Goal: Transaction & Acquisition: Book appointment/travel/reservation

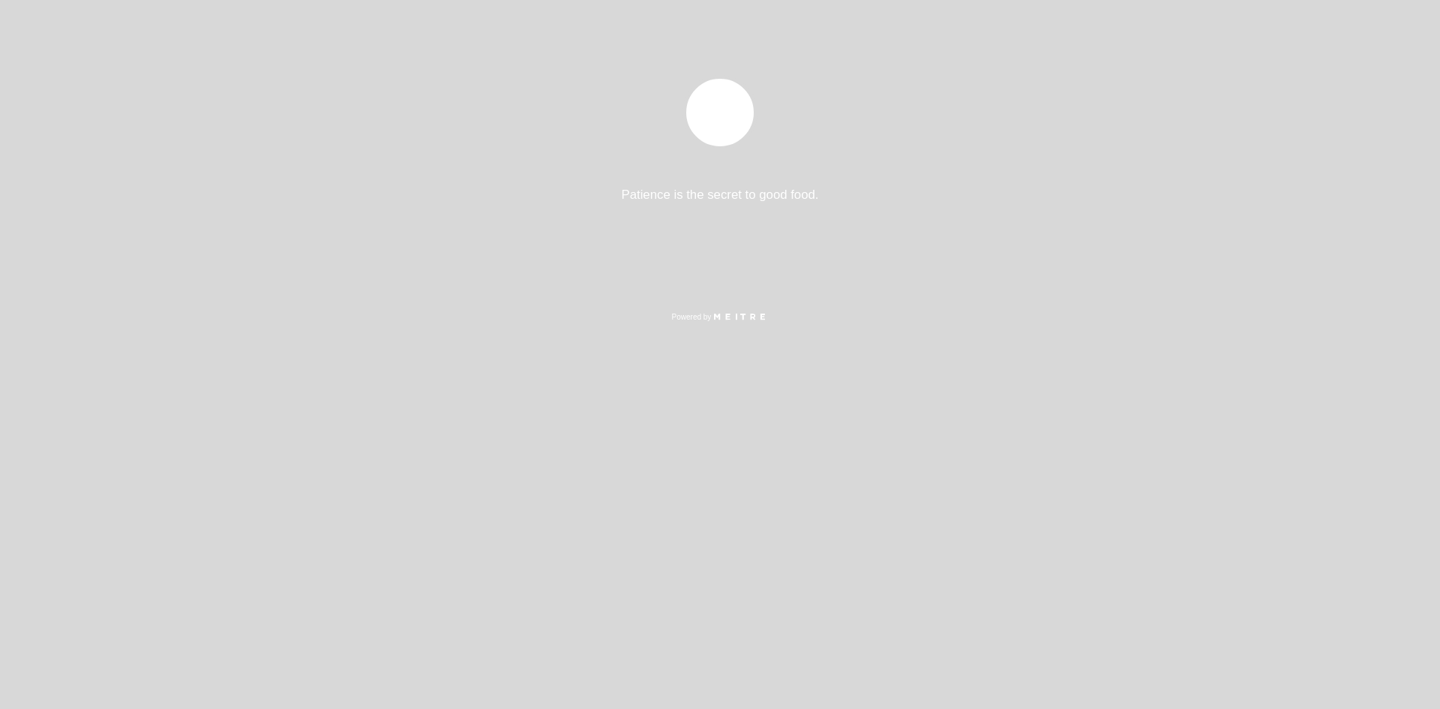
select select "es"
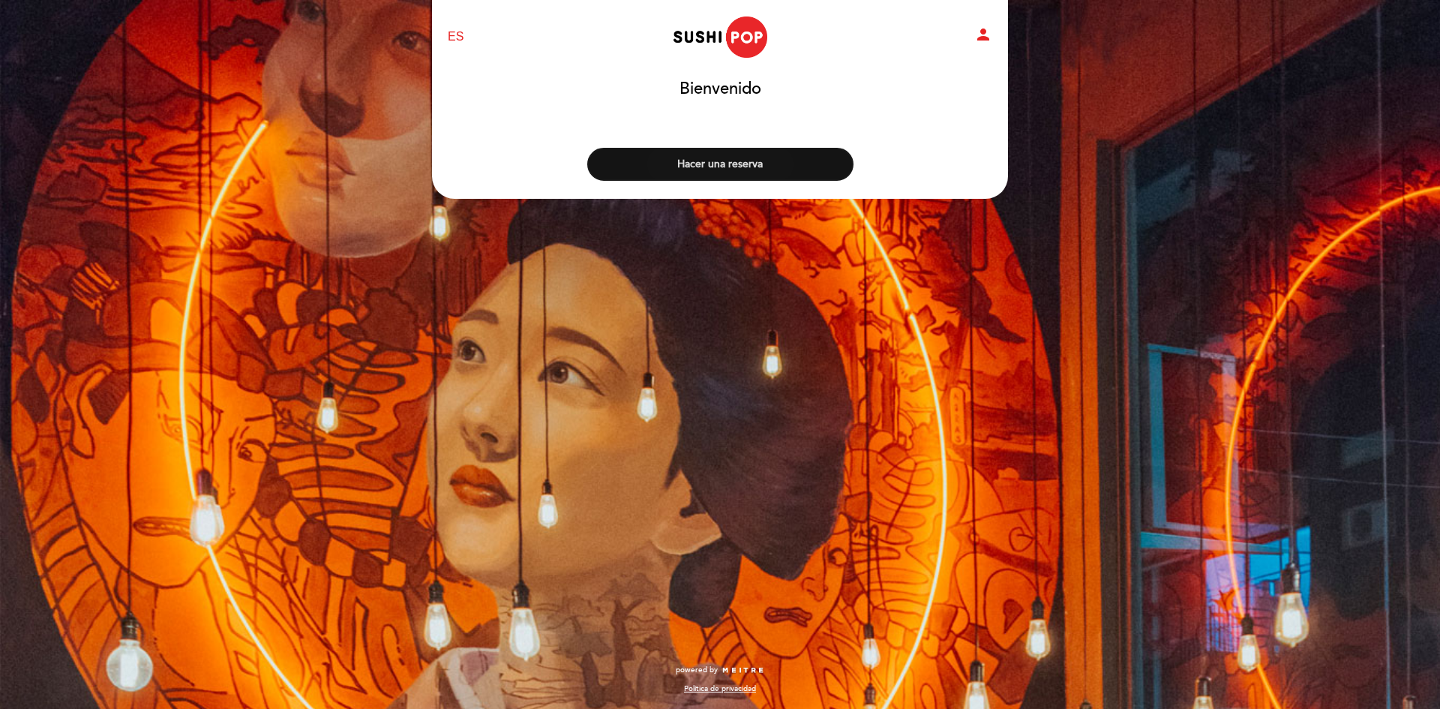
click at [789, 170] on button "Hacer una reserva" at bounding box center [720, 164] width 266 height 33
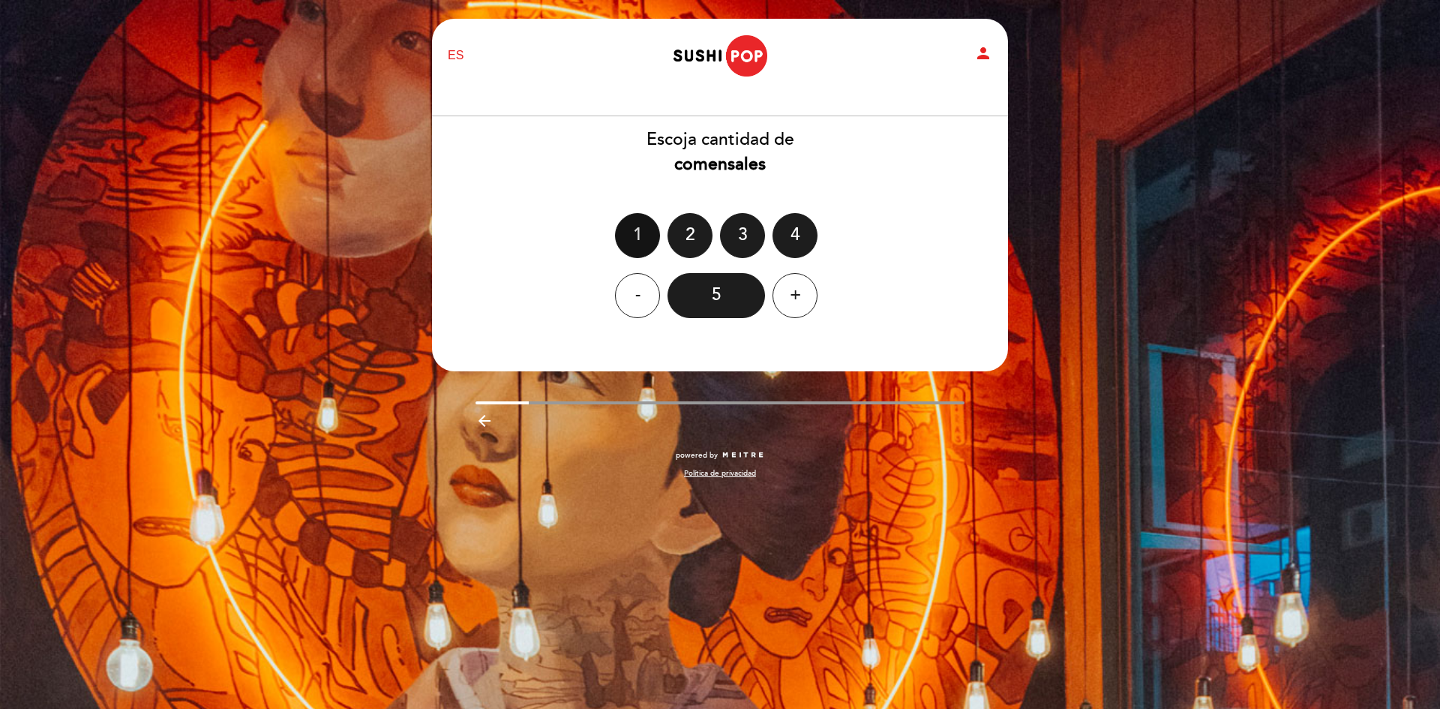
click at [647, 242] on div "1" at bounding box center [637, 235] width 45 height 45
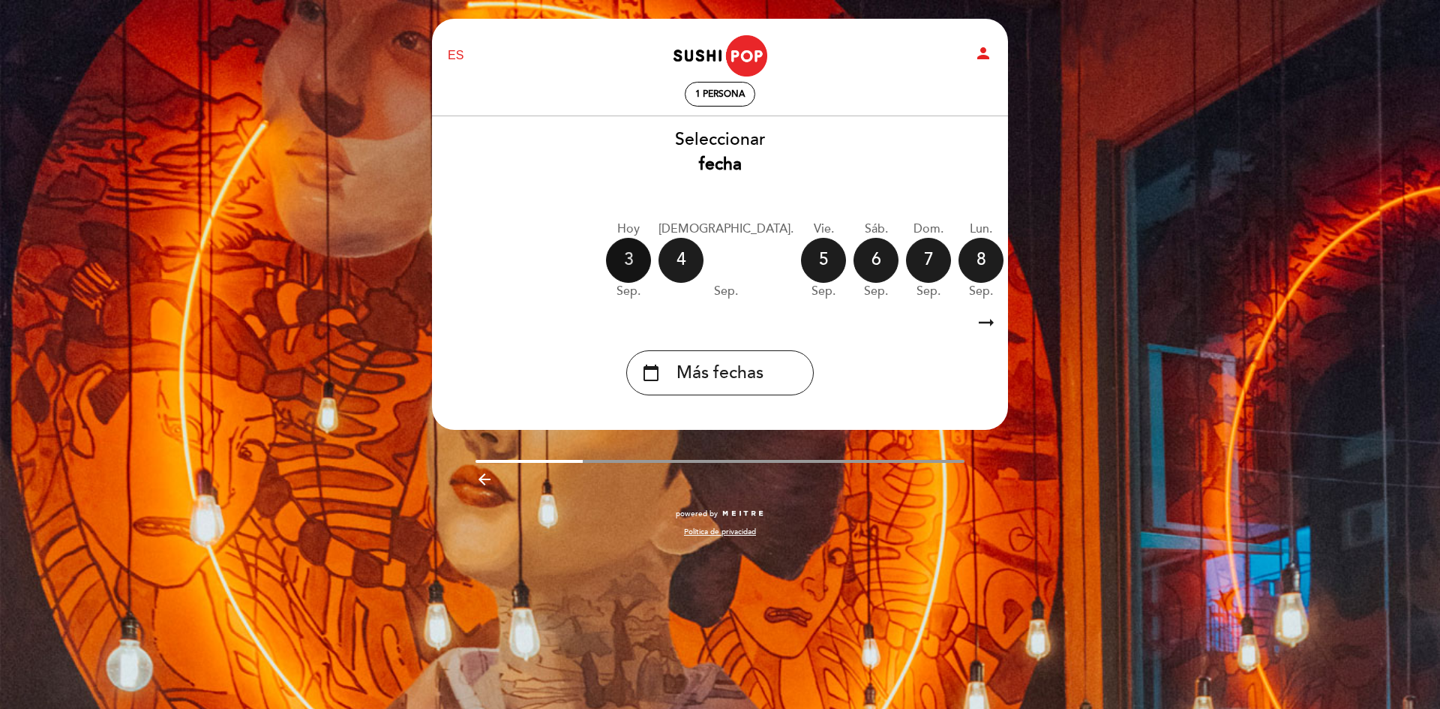
click at [641, 266] on div "3" at bounding box center [628, 260] width 45 height 45
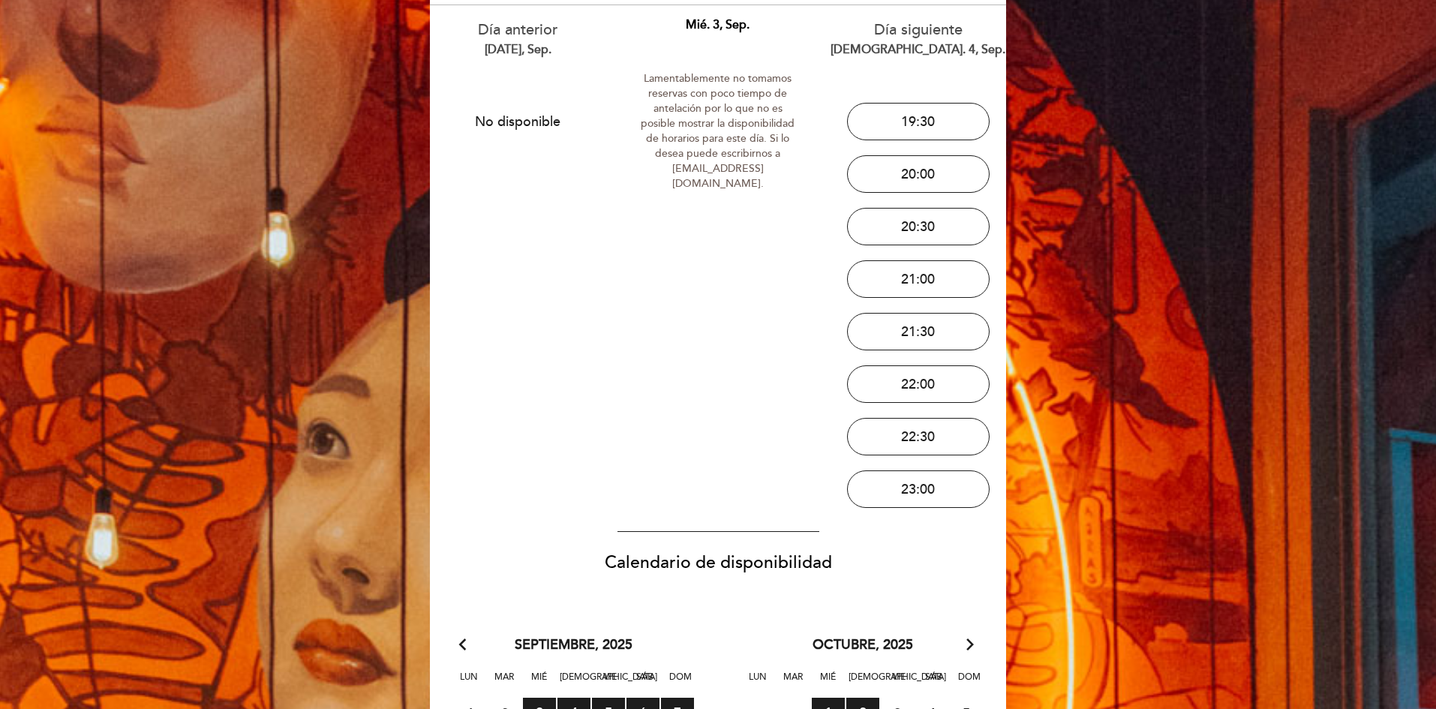
scroll to position [150, 0]
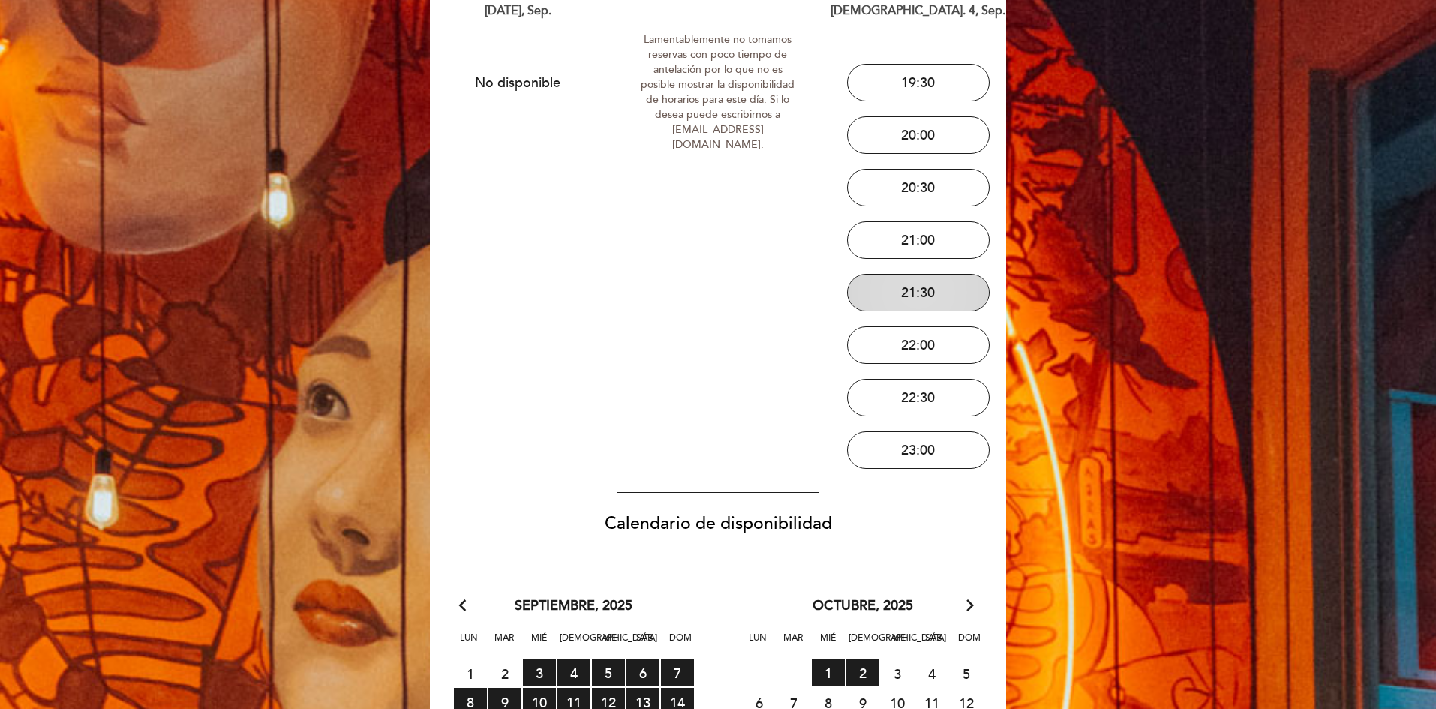
click at [926, 294] on button "21:30" at bounding box center [918, 293] width 143 height 38
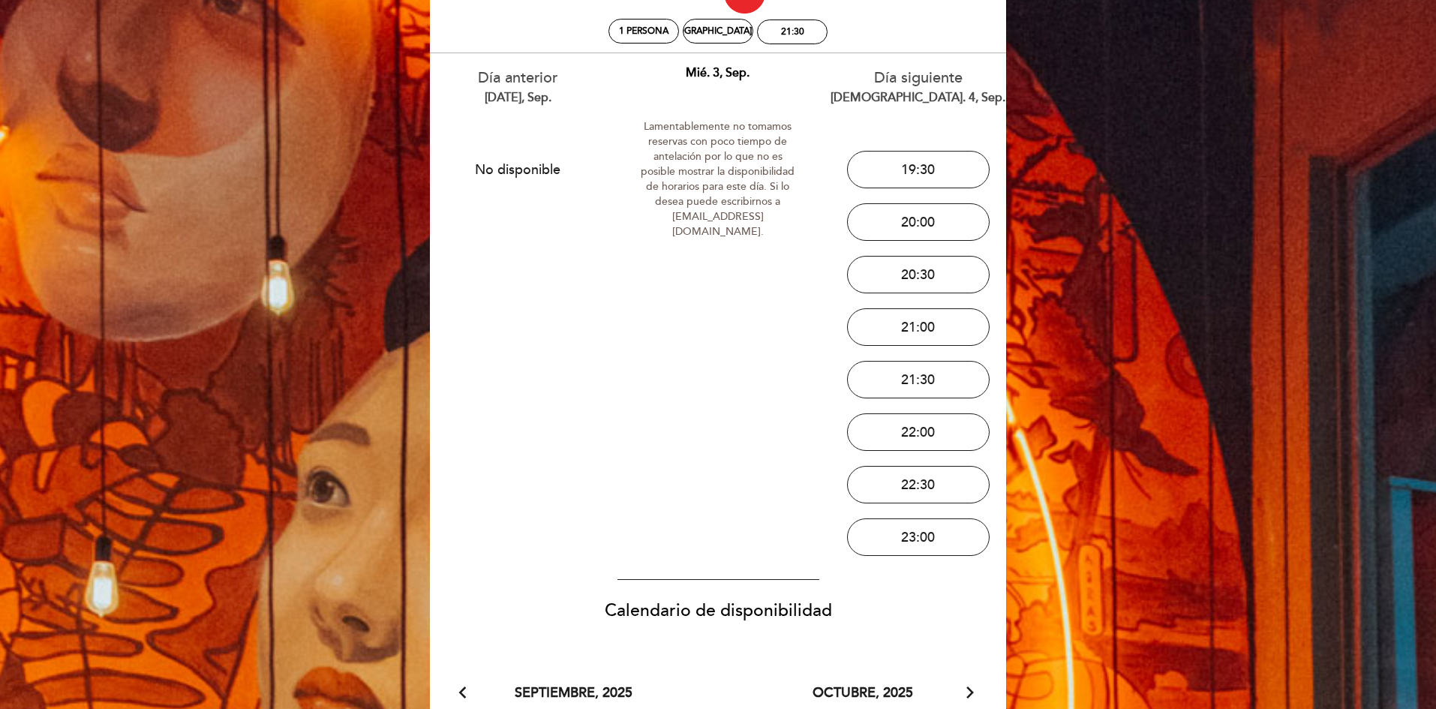
scroll to position [0, 0]
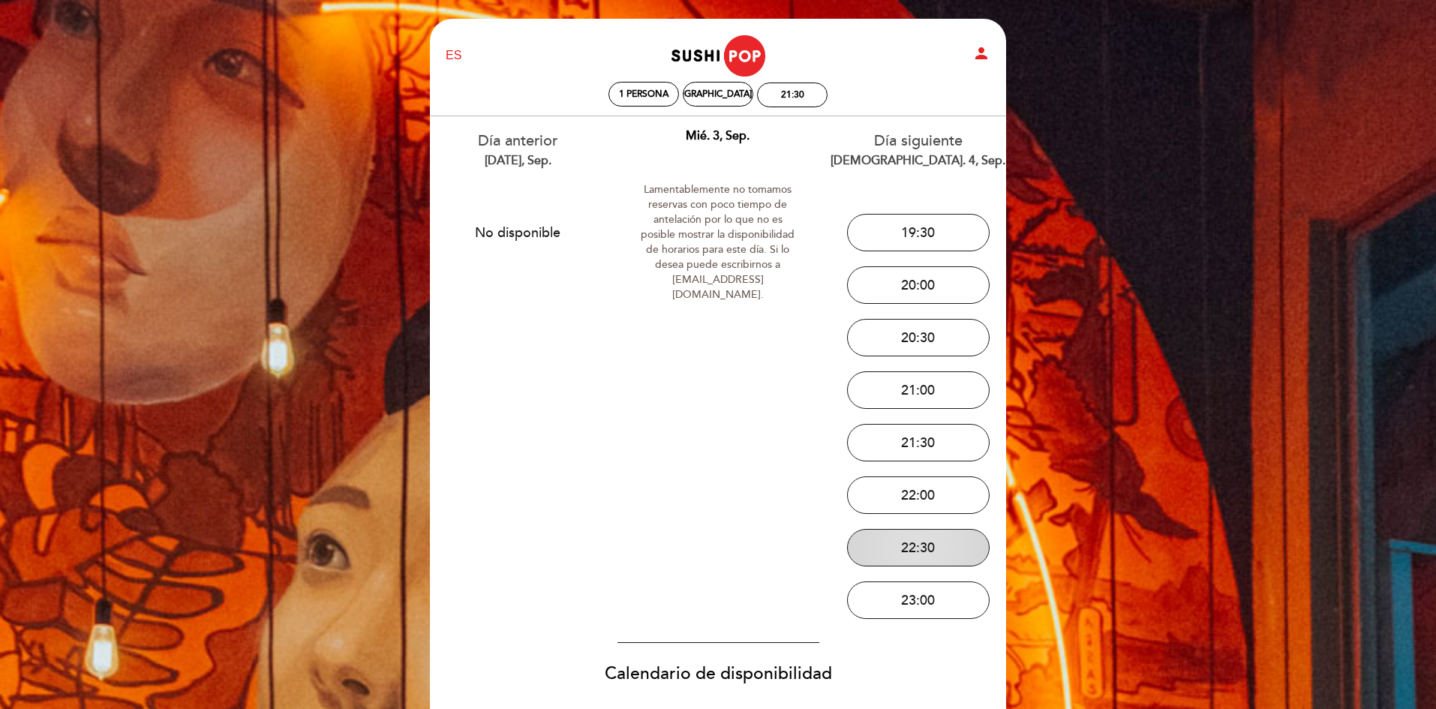
click at [934, 548] on button "22:30" at bounding box center [918, 548] width 143 height 38
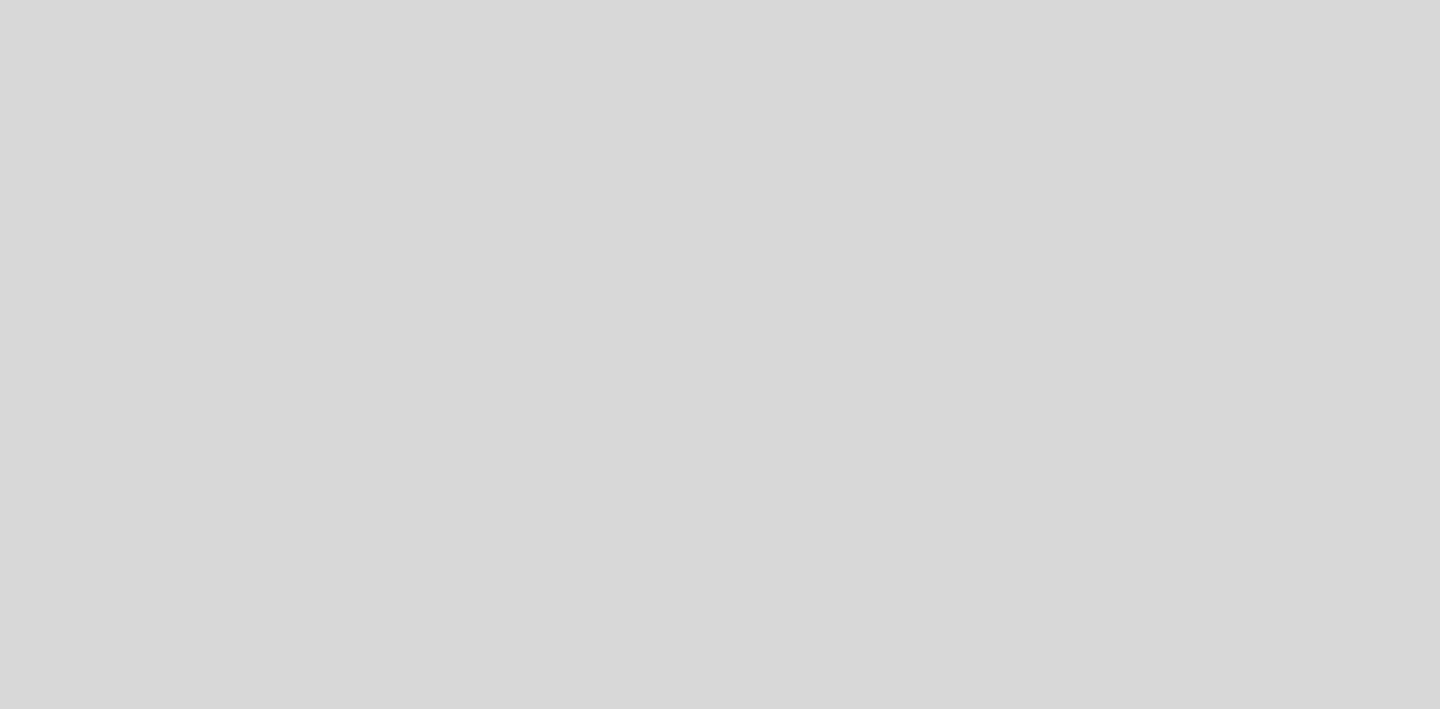
select select "es"
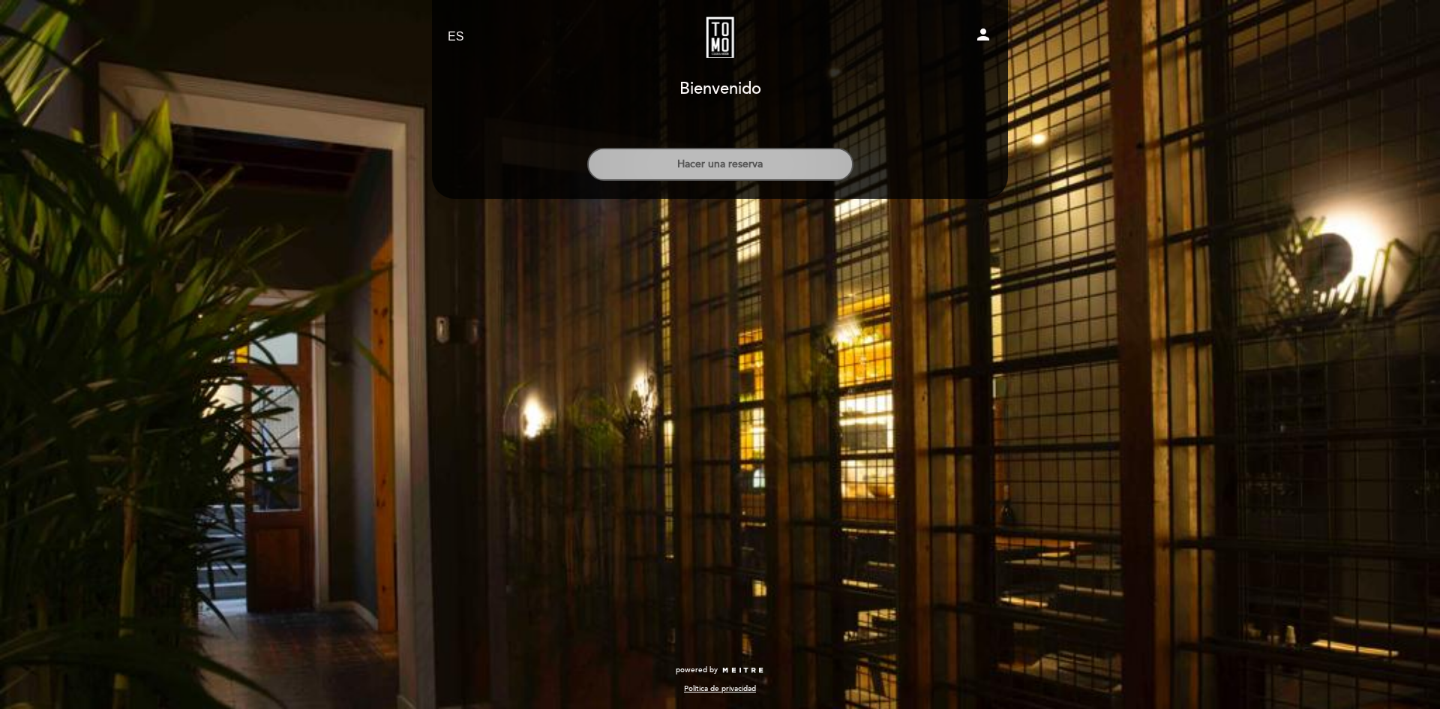
click at [756, 169] on button "Hacer una reserva" at bounding box center [720, 164] width 266 height 33
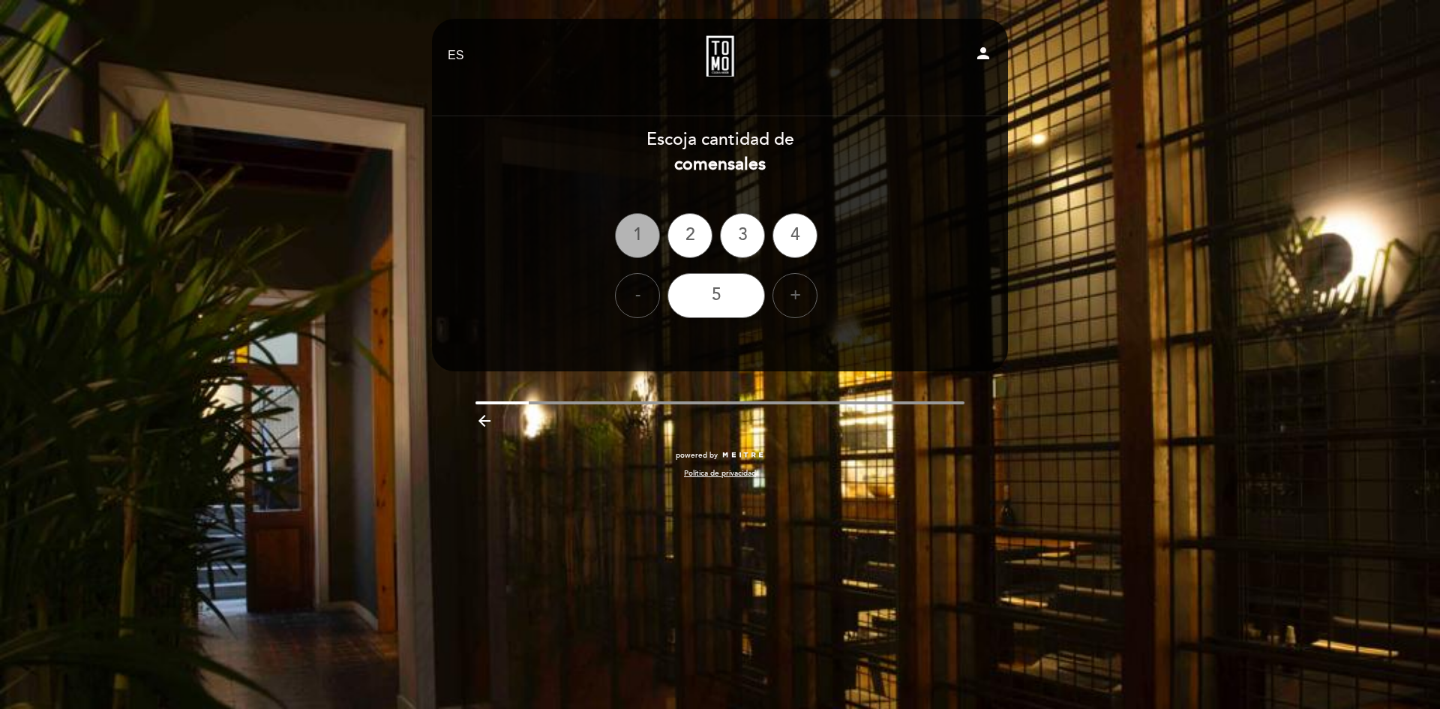
click at [647, 239] on div "1" at bounding box center [637, 235] width 45 height 45
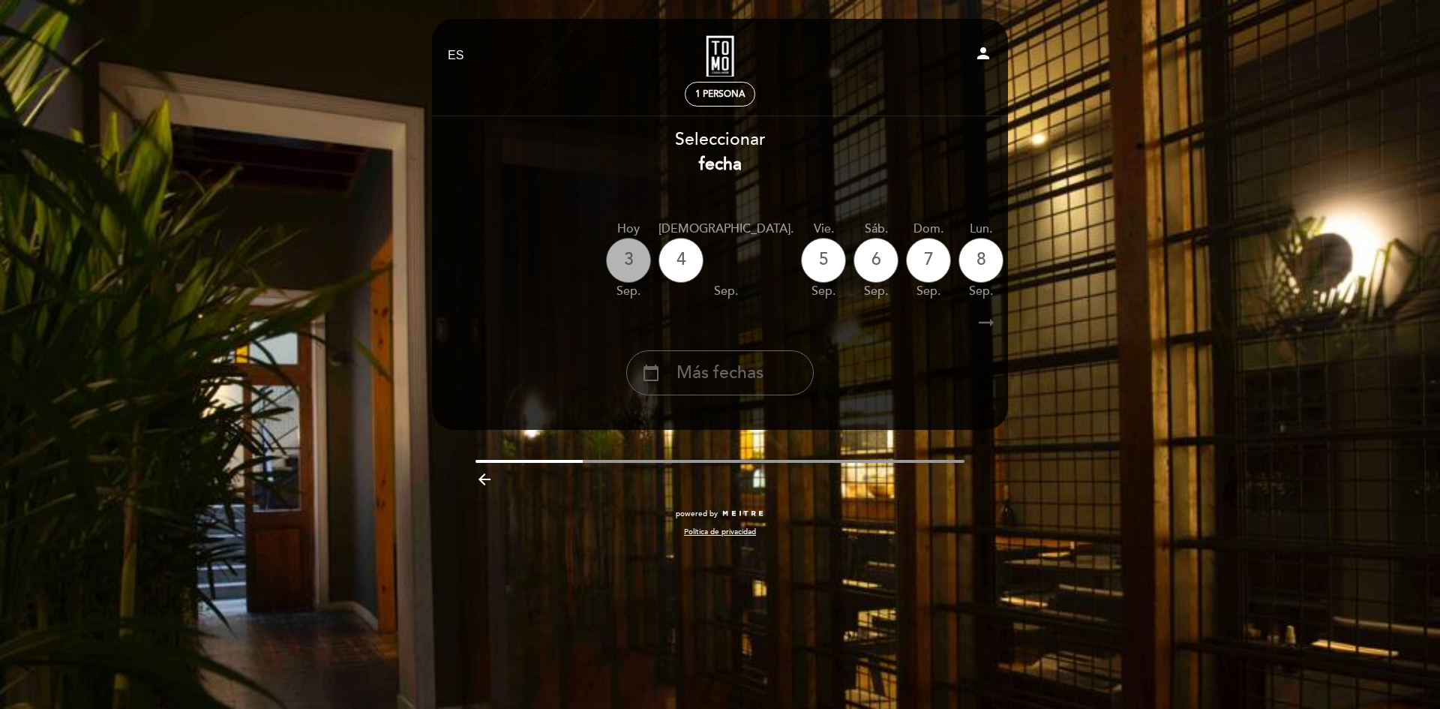
click at [626, 257] on div "3" at bounding box center [628, 260] width 45 height 45
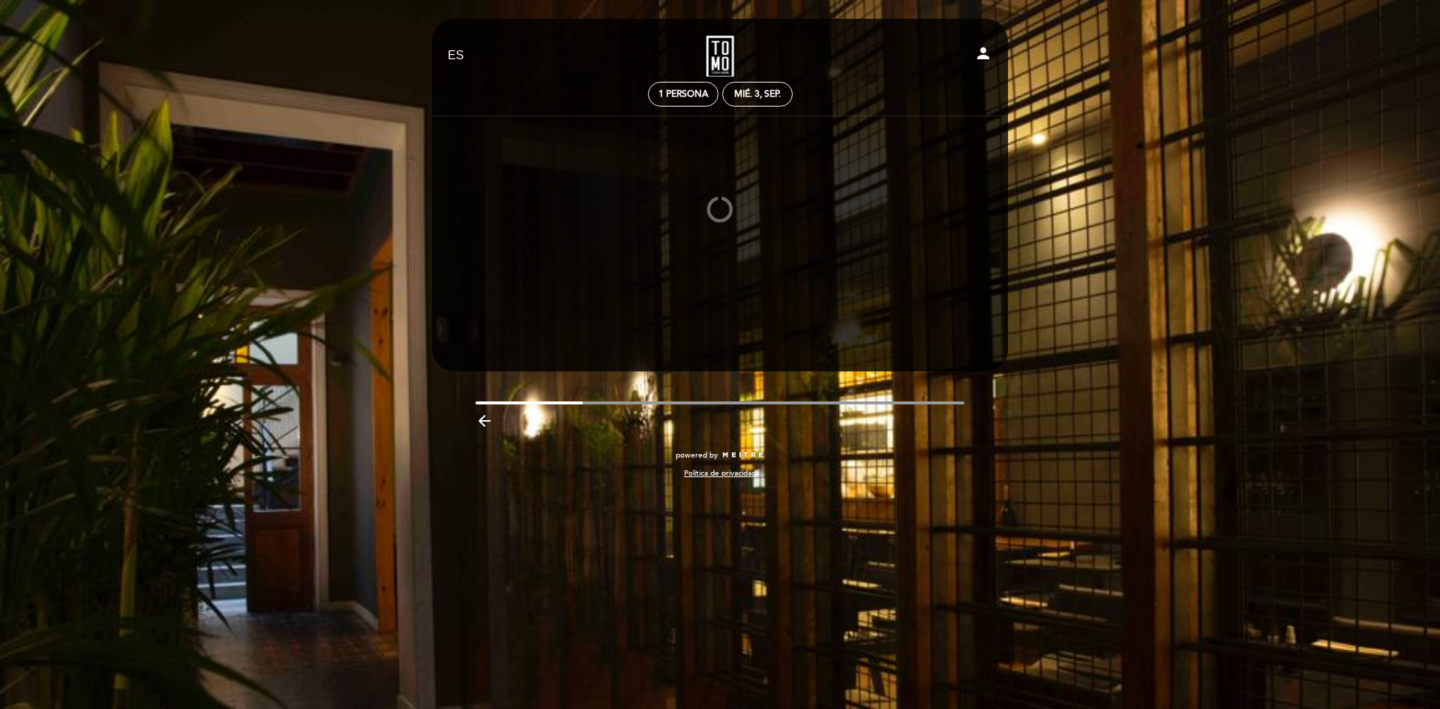
click at [663, 107] on div "1 persona" at bounding box center [683, 95] width 71 height 26
click at [695, 100] on div "1 persona" at bounding box center [683, 94] width 69 height 23
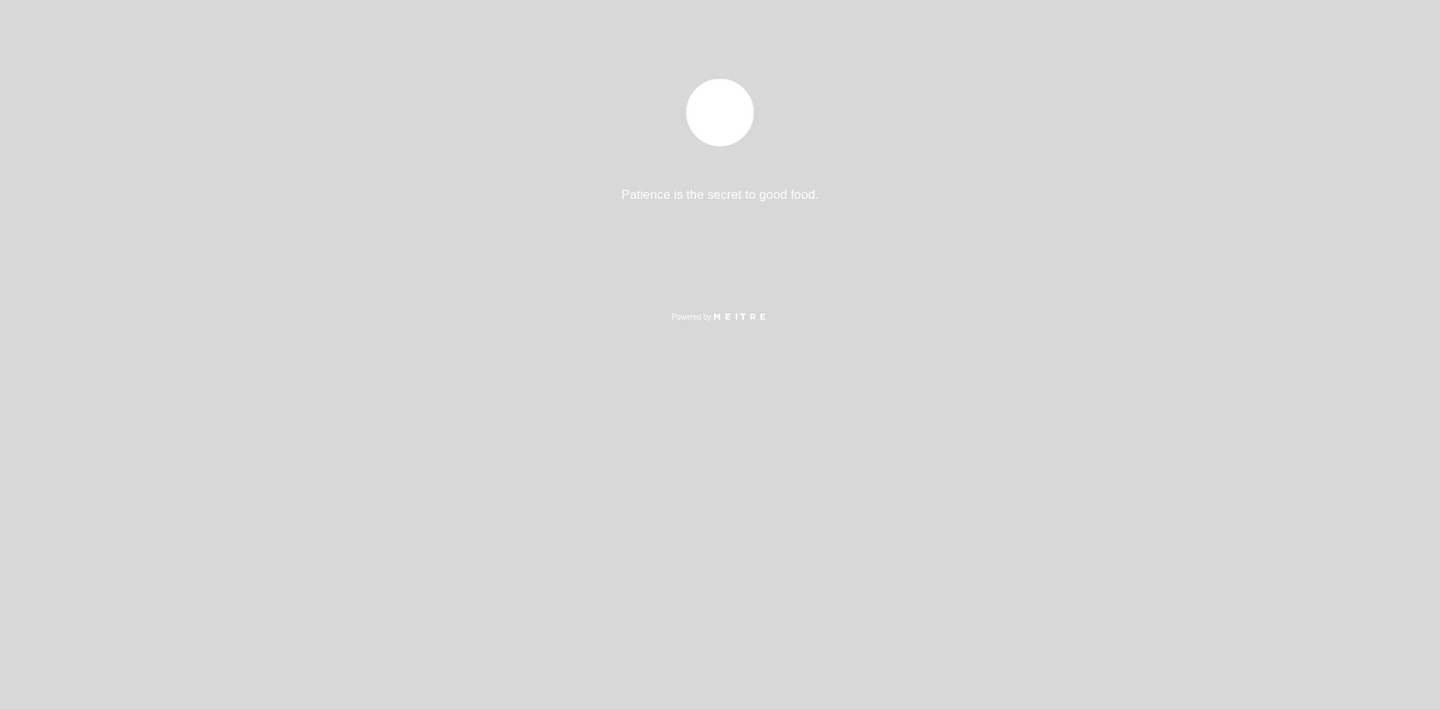
select select "es"
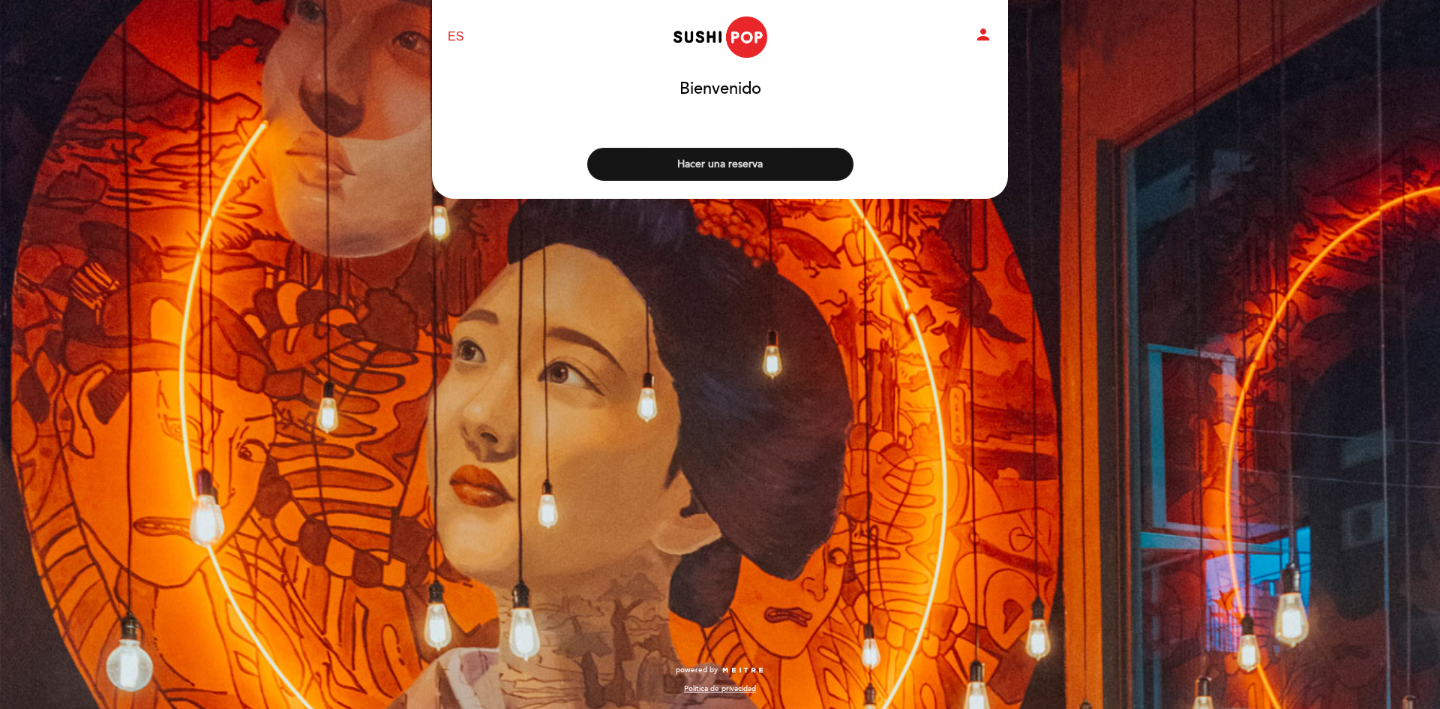
click at [759, 172] on button "Hacer una reserva" at bounding box center [720, 164] width 266 height 33
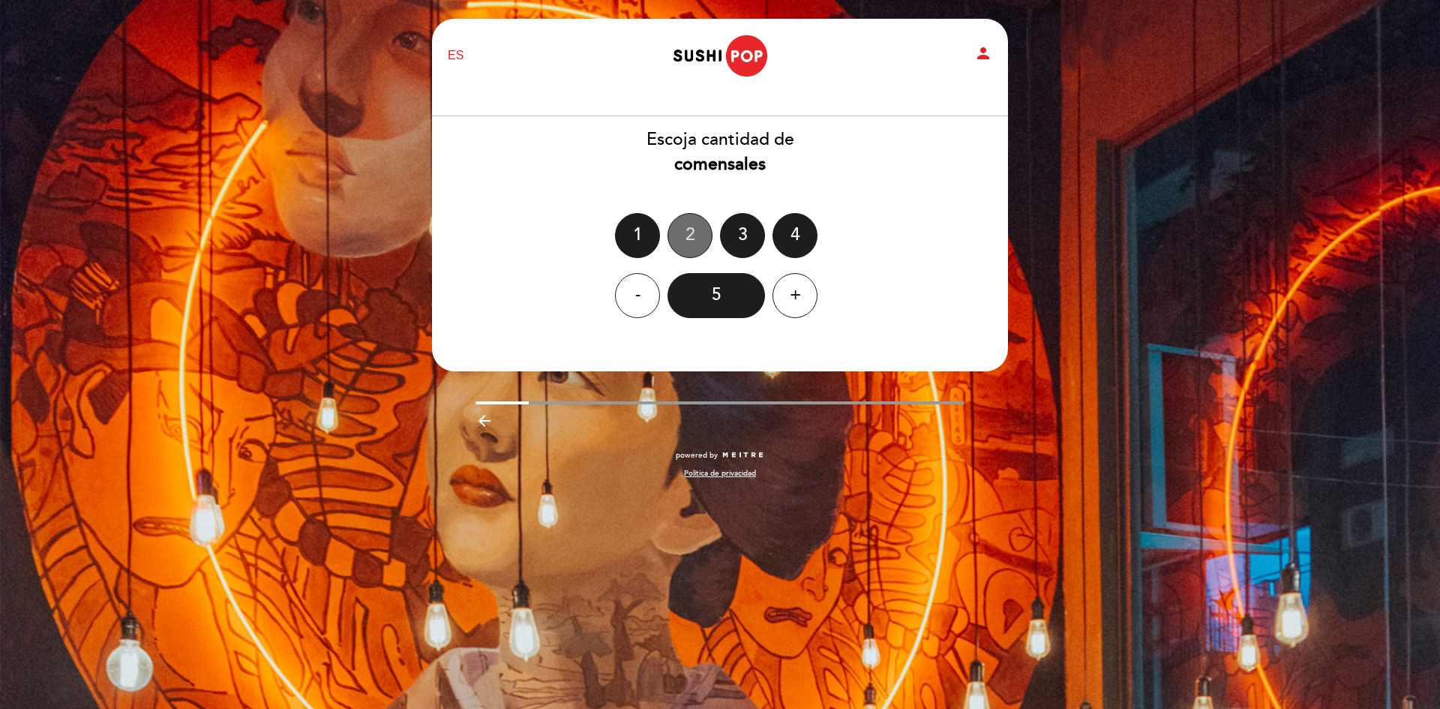
click at [683, 239] on div "2" at bounding box center [690, 235] width 45 height 45
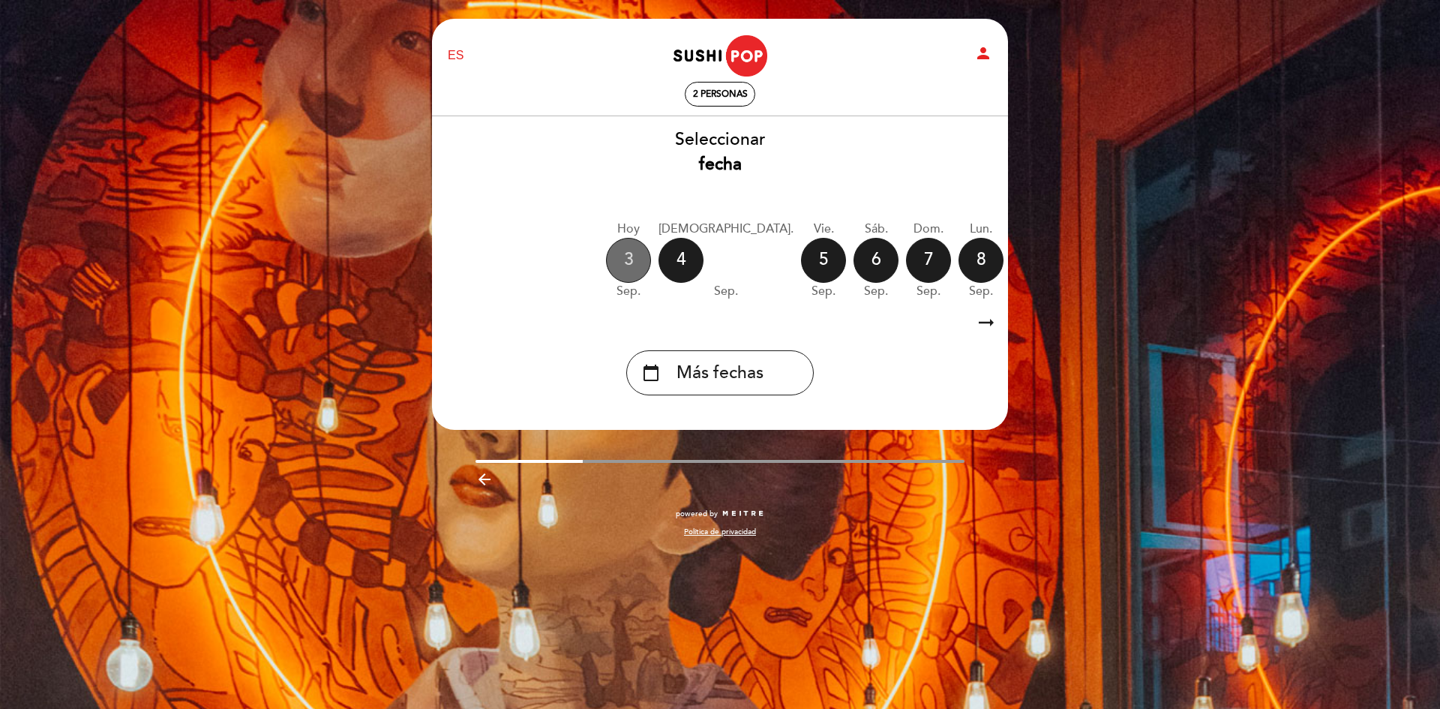
click at [624, 256] on div "3" at bounding box center [628, 260] width 45 height 45
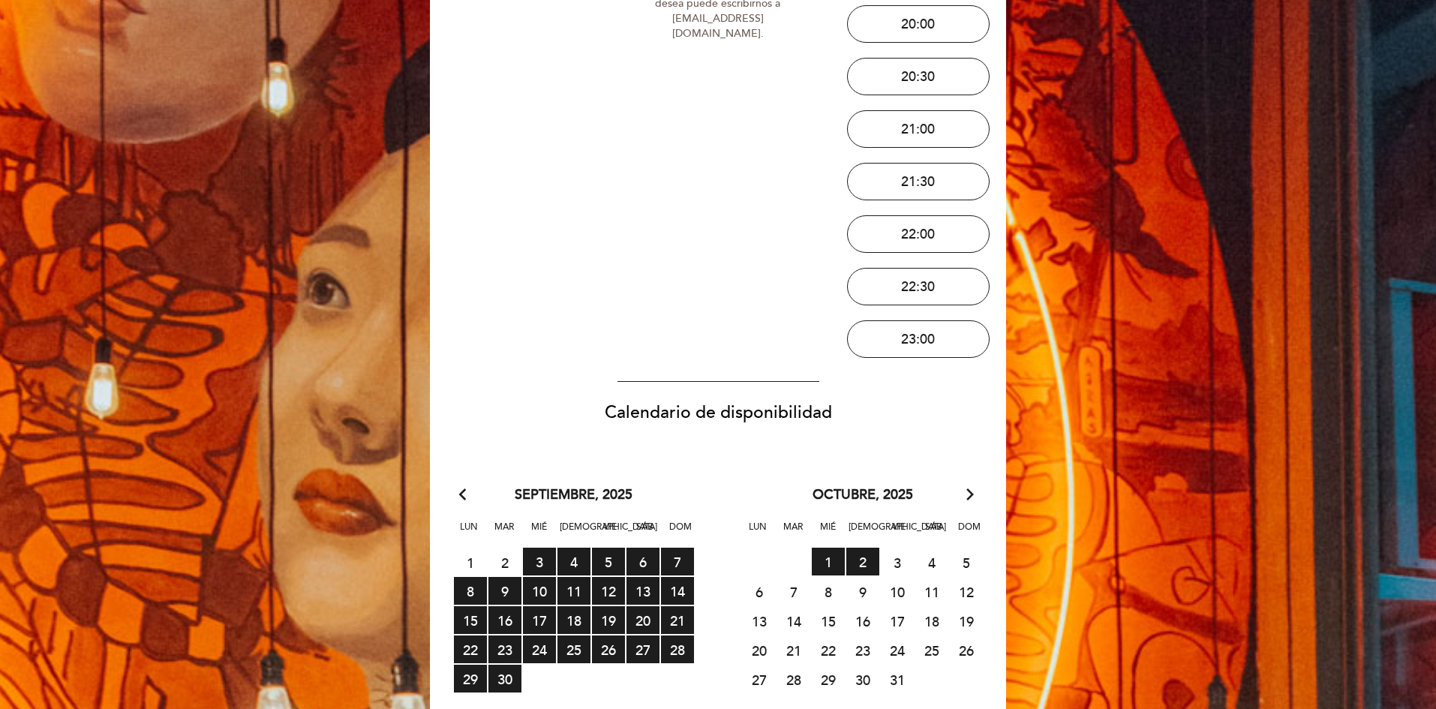
scroll to position [225, 0]
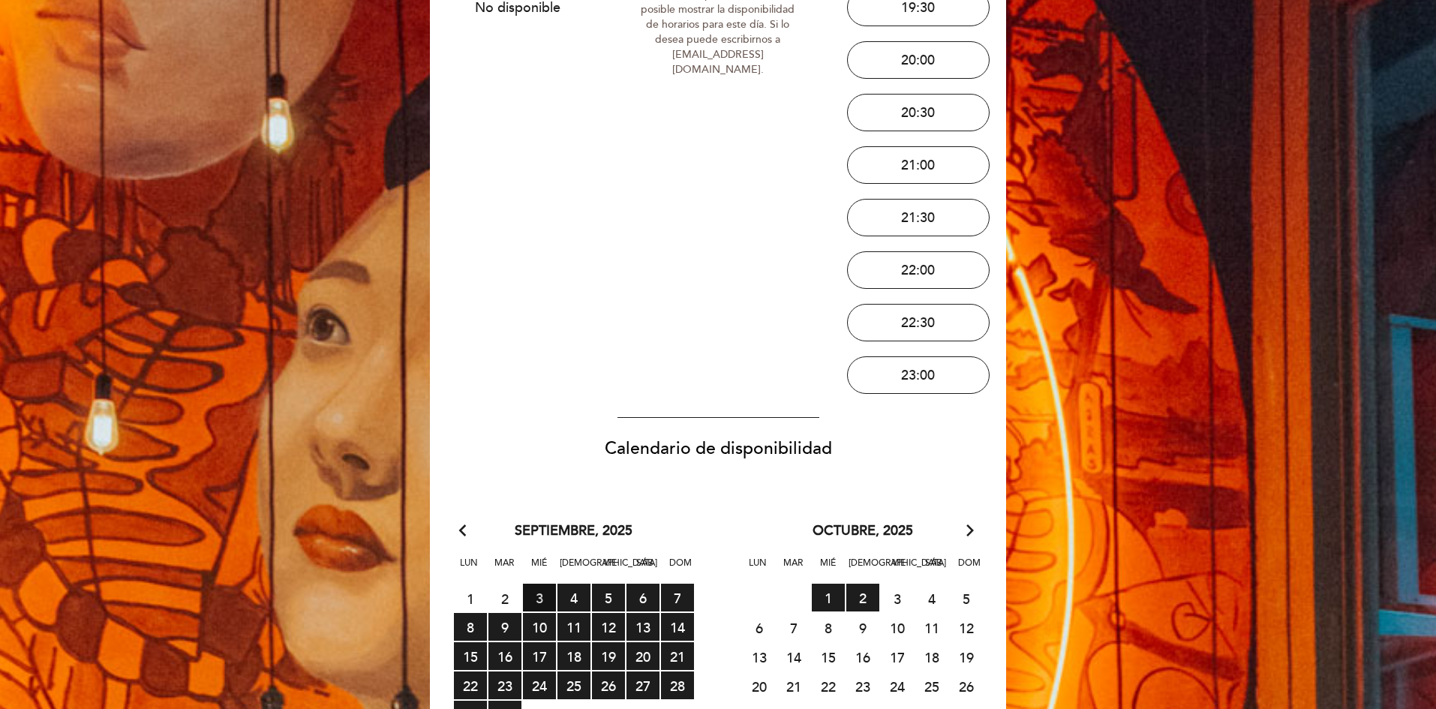
click at [531, 599] on span "3 RESERVAS DISPONIBLES" at bounding box center [539, 598] width 33 height 28
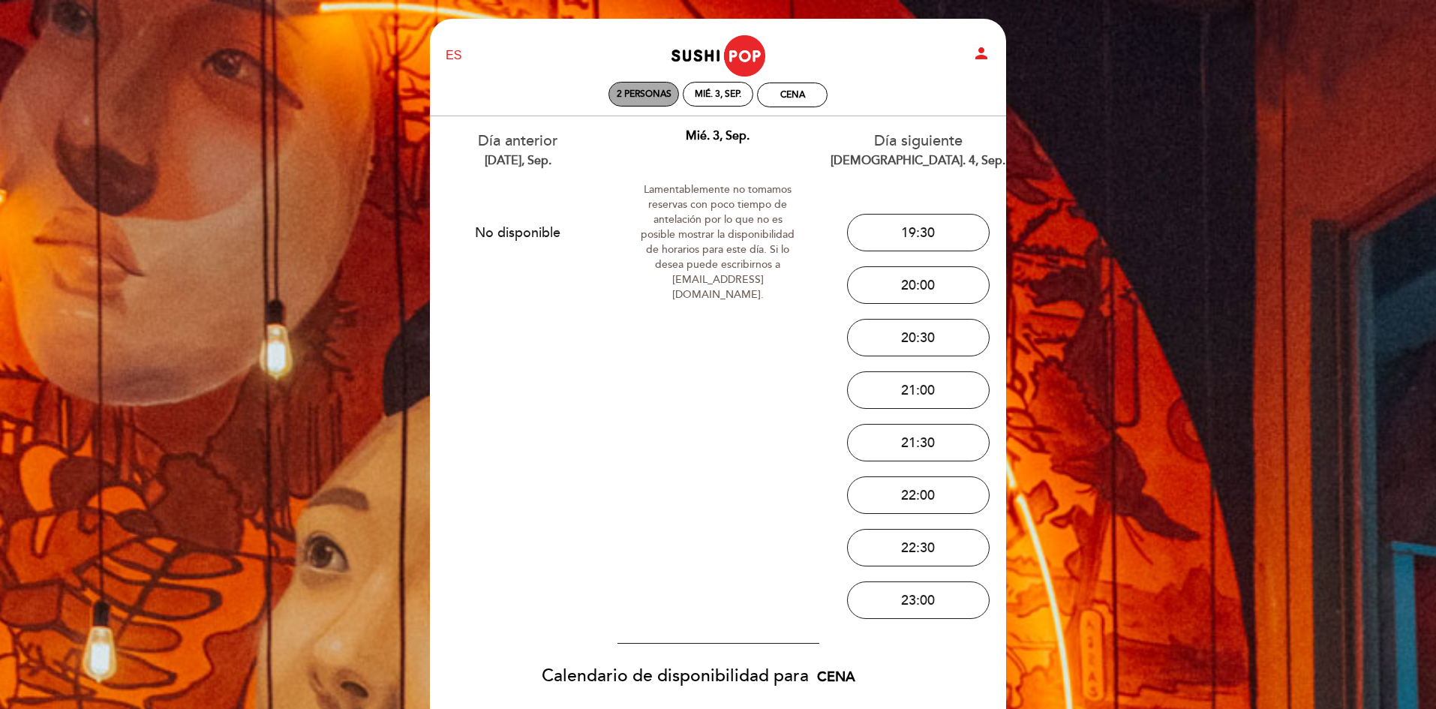
click at [646, 97] on span "2 personas" at bounding box center [644, 94] width 55 height 11
select select "? undefined:undefined ?"
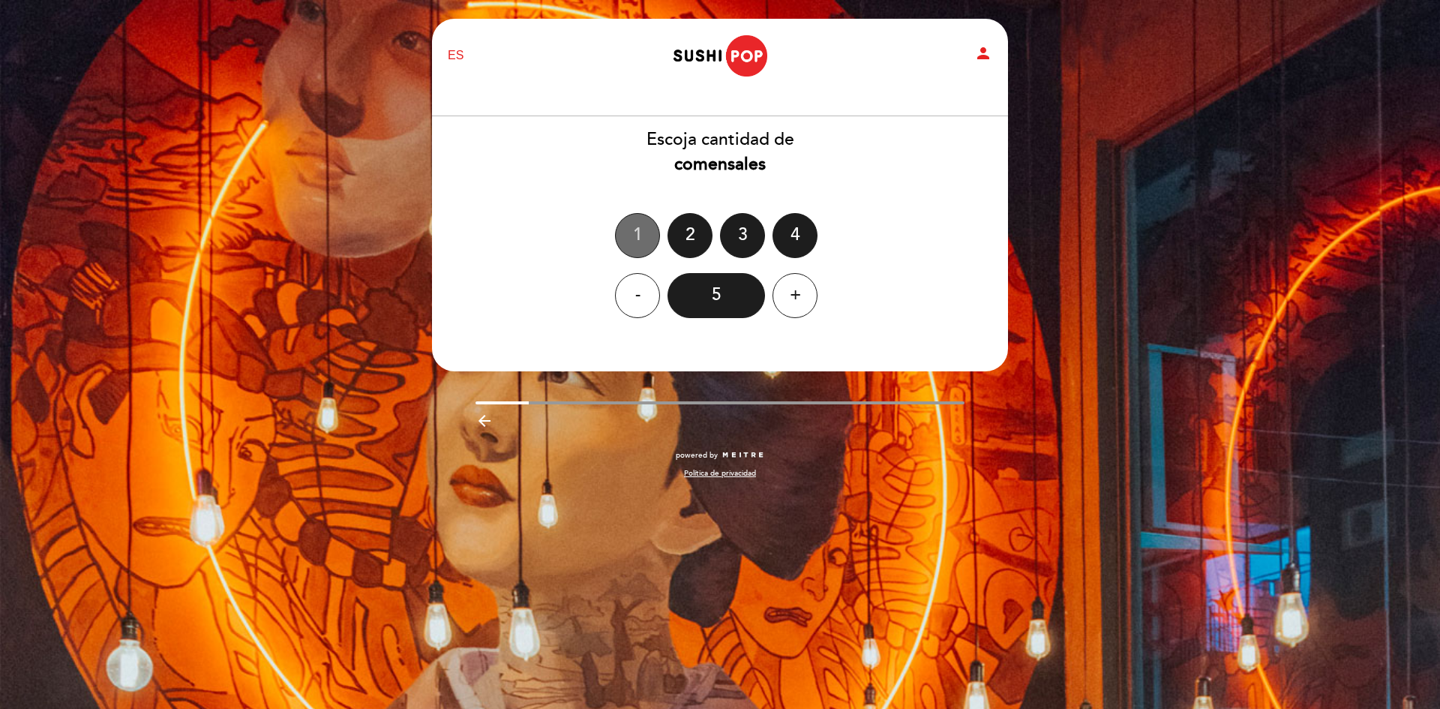
click at [629, 233] on div "1" at bounding box center [637, 235] width 45 height 45
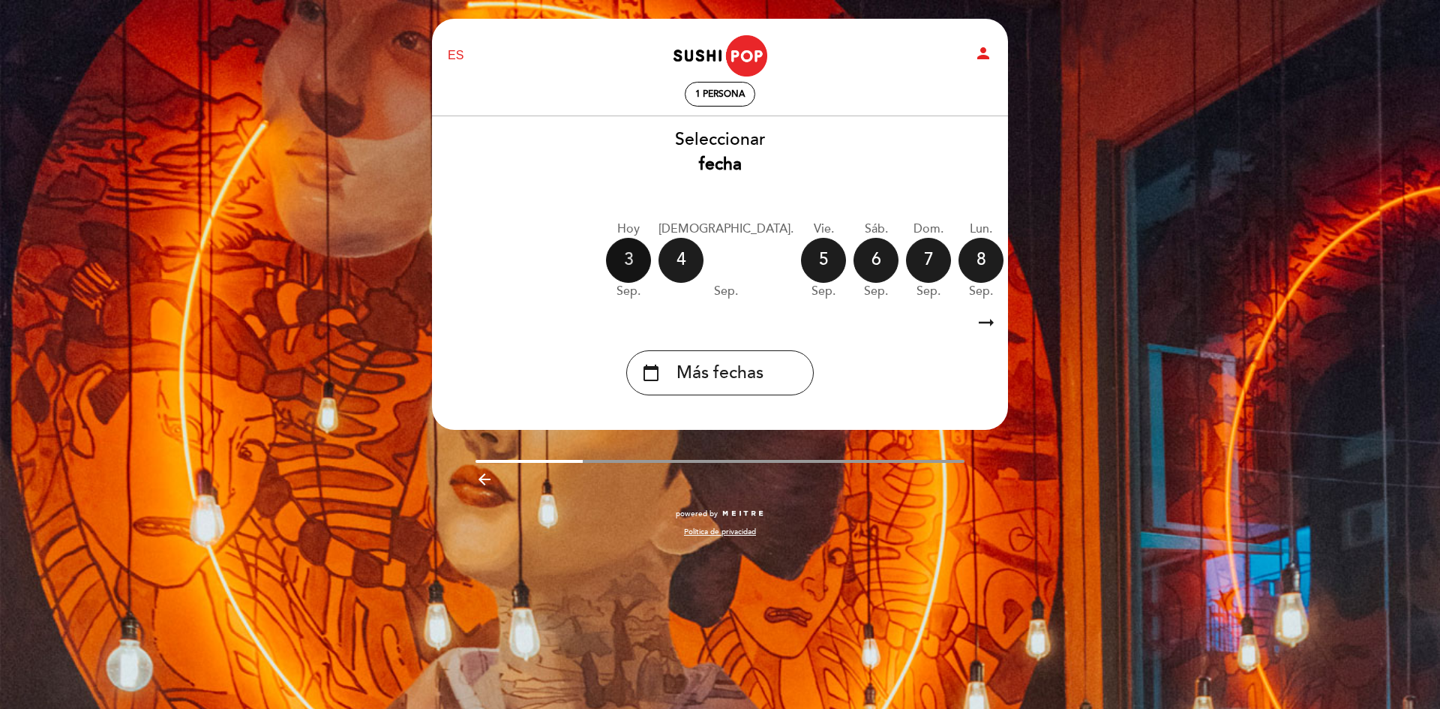
click at [630, 254] on div "3" at bounding box center [628, 260] width 45 height 45
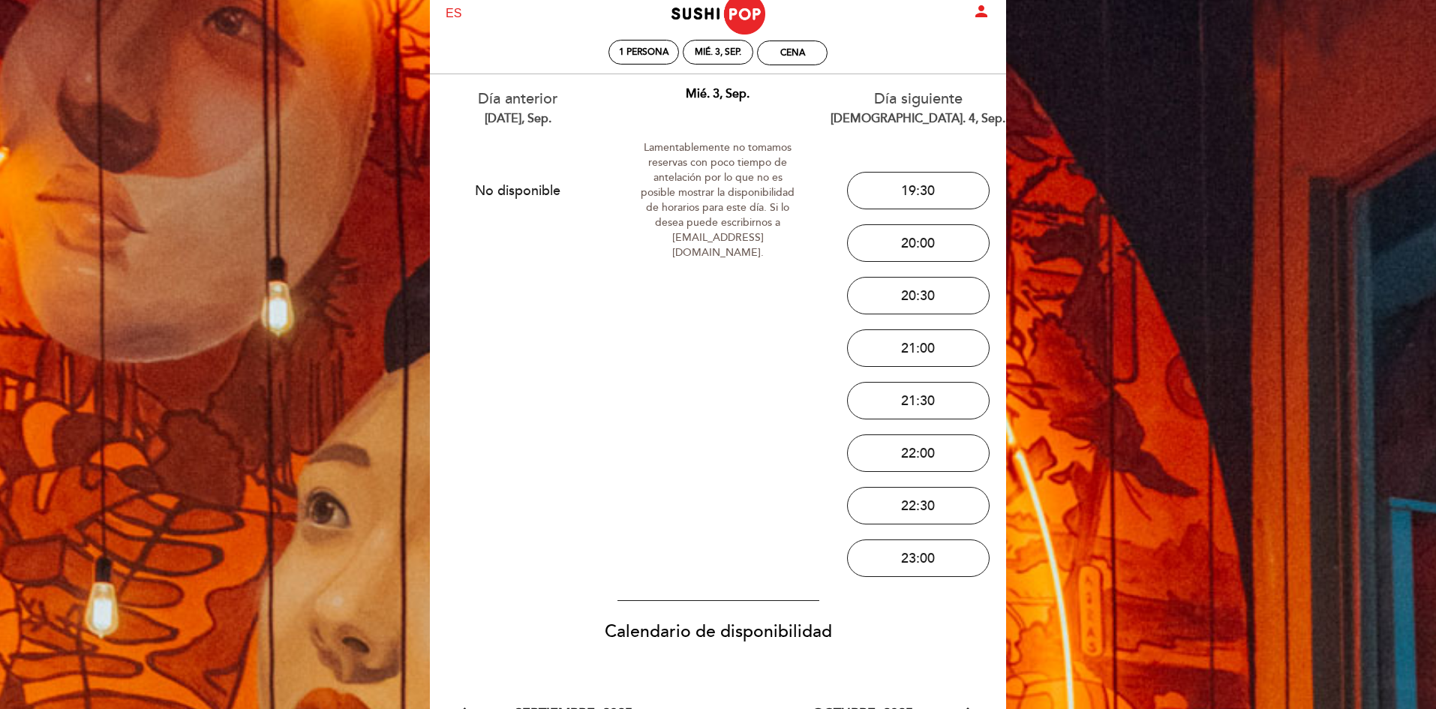
scroll to position [75, 0]
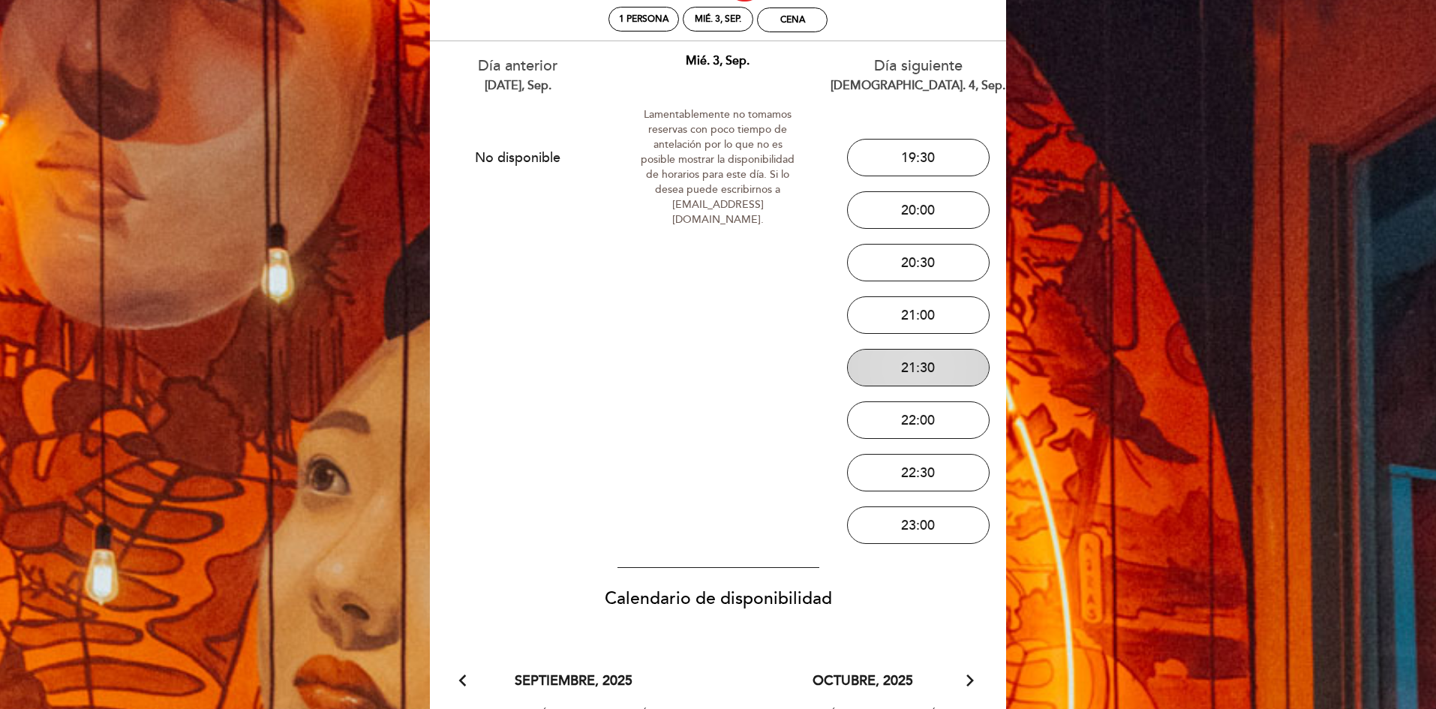
click at [916, 374] on button "21:30" at bounding box center [918, 368] width 143 height 38
